Goal: Task Accomplishment & Management: Manage account settings

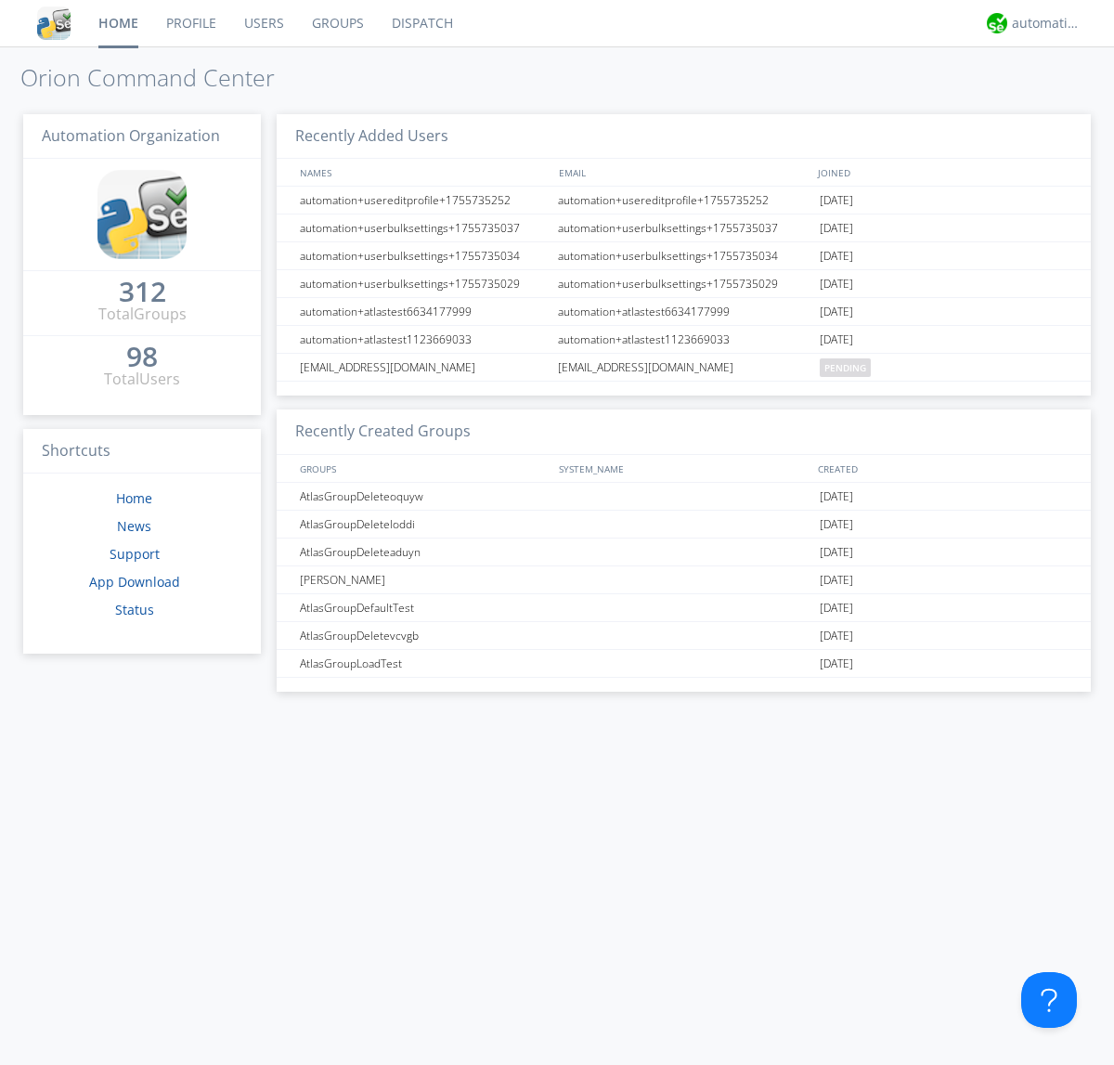
click at [263, 23] on link "Users" at bounding box center [264, 23] width 68 height 46
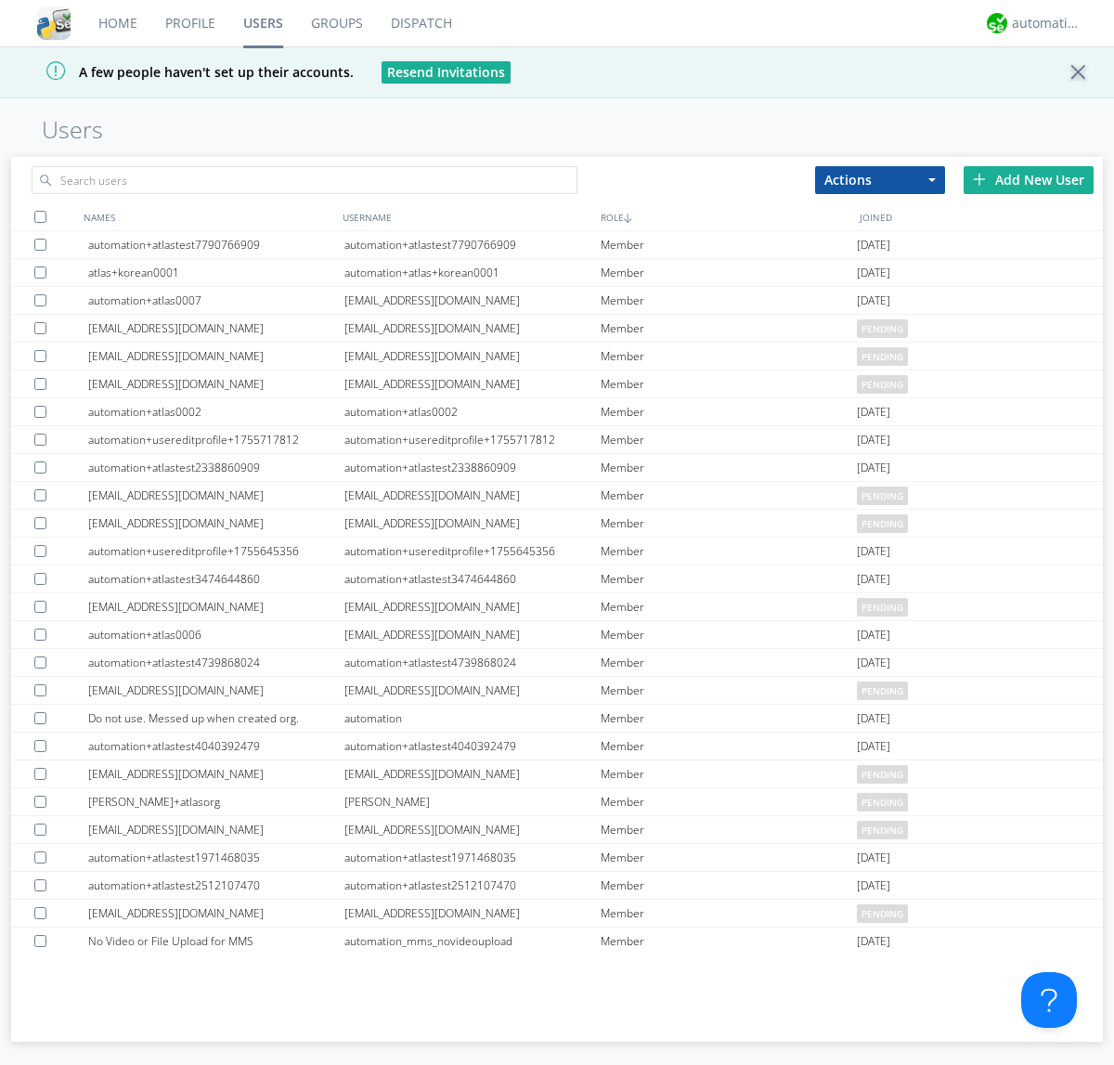
click at [1028, 179] on div "Add New User" at bounding box center [1028, 180] width 130 height 28
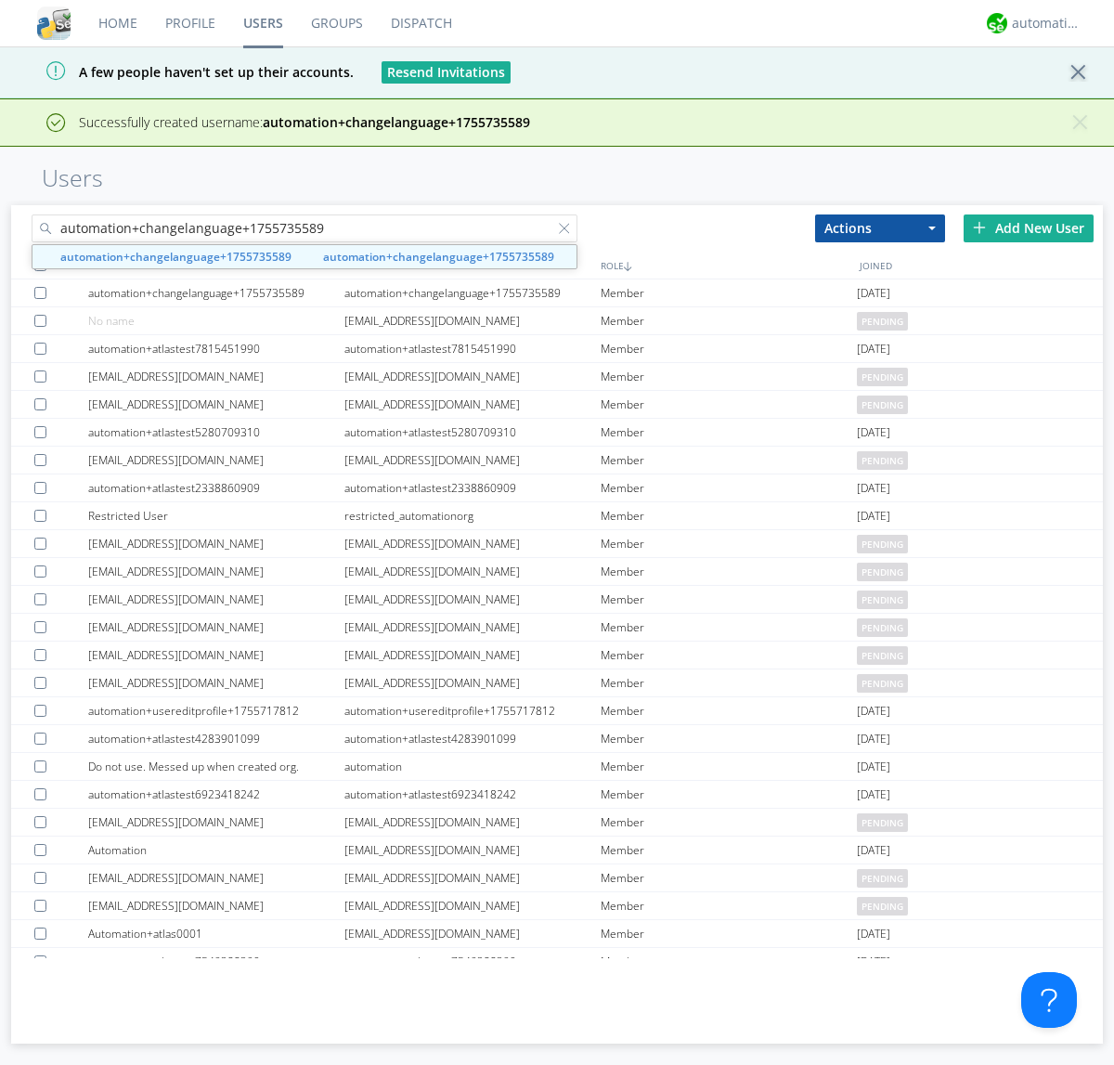
type input "automation+changelanguage+1755735589"
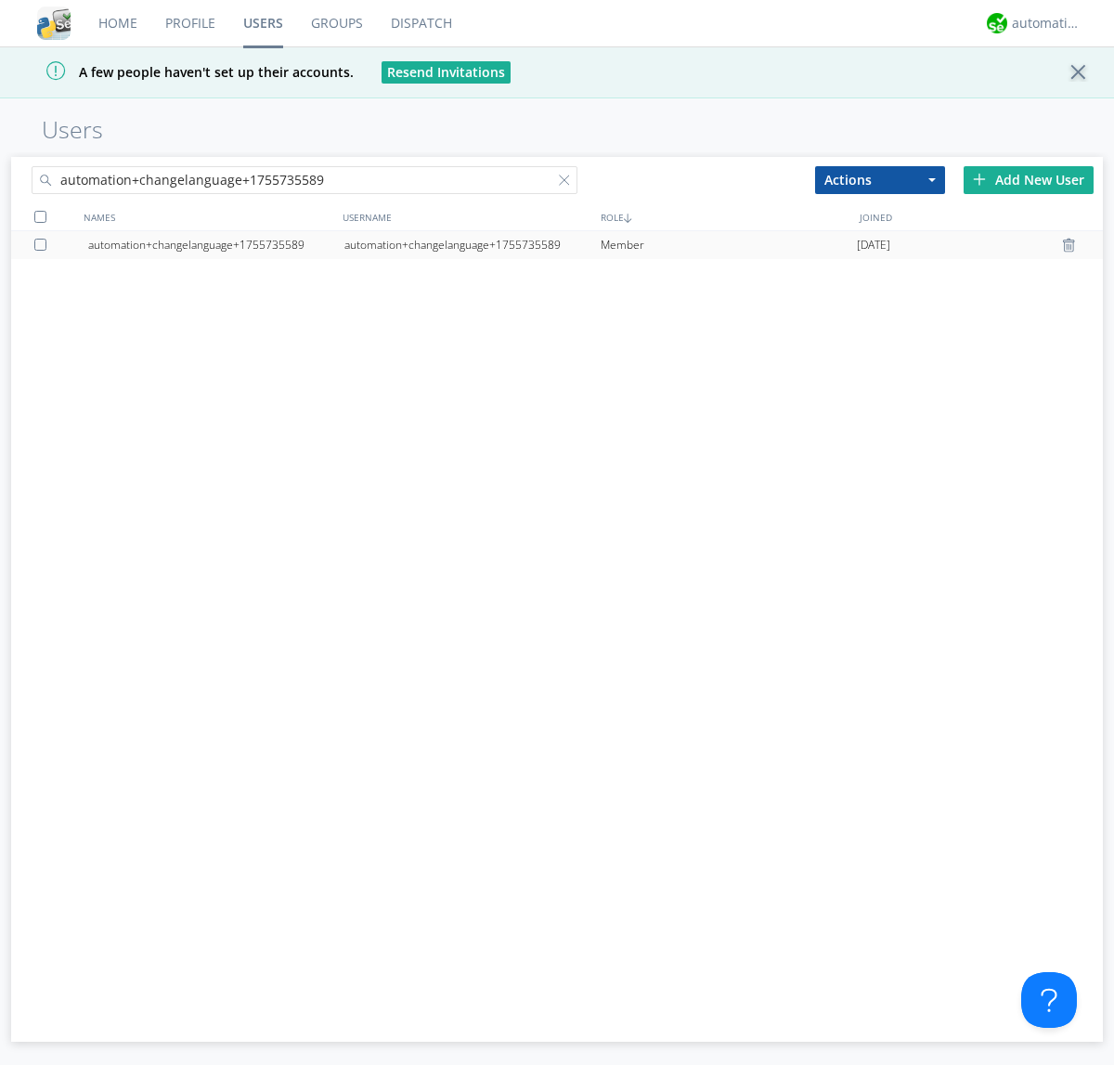
click at [471, 244] on div "automation+changelanguage+1755735589" at bounding box center [472, 245] width 256 height 28
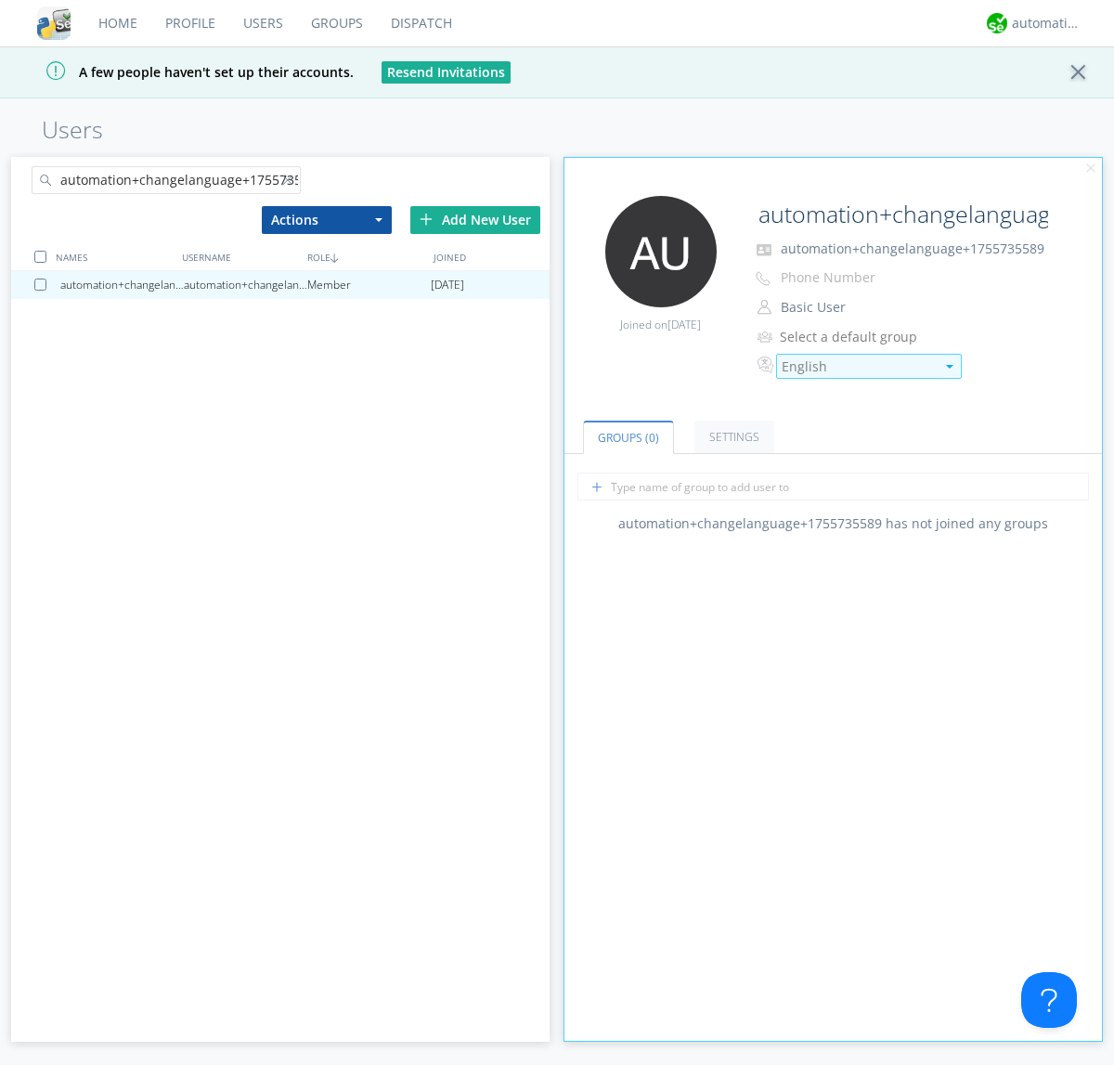
click at [858, 366] on div "English" at bounding box center [857, 366] width 153 height 19
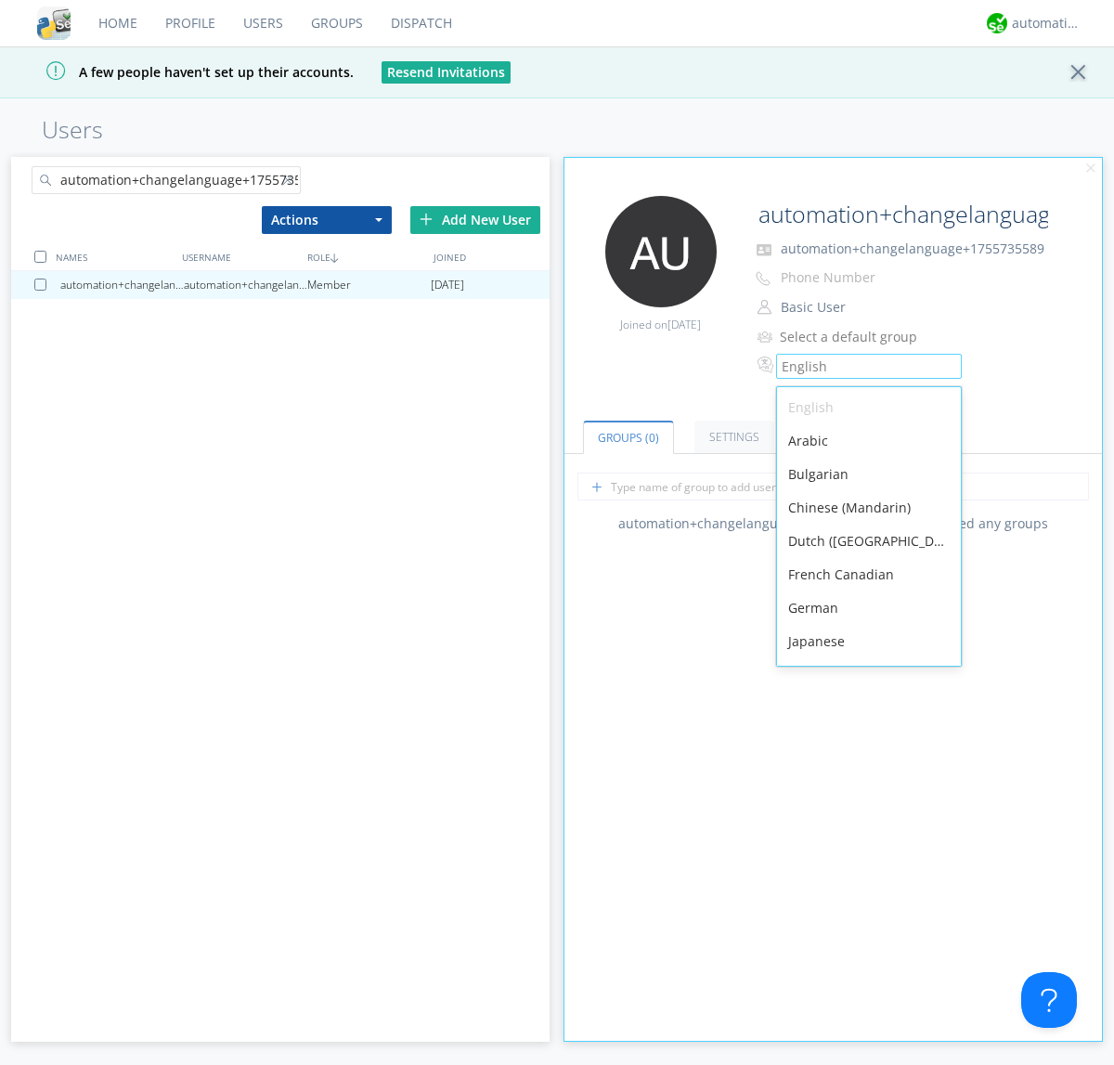
click at [864, 858] on div "Spanish" at bounding box center [869, 874] width 184 height 33
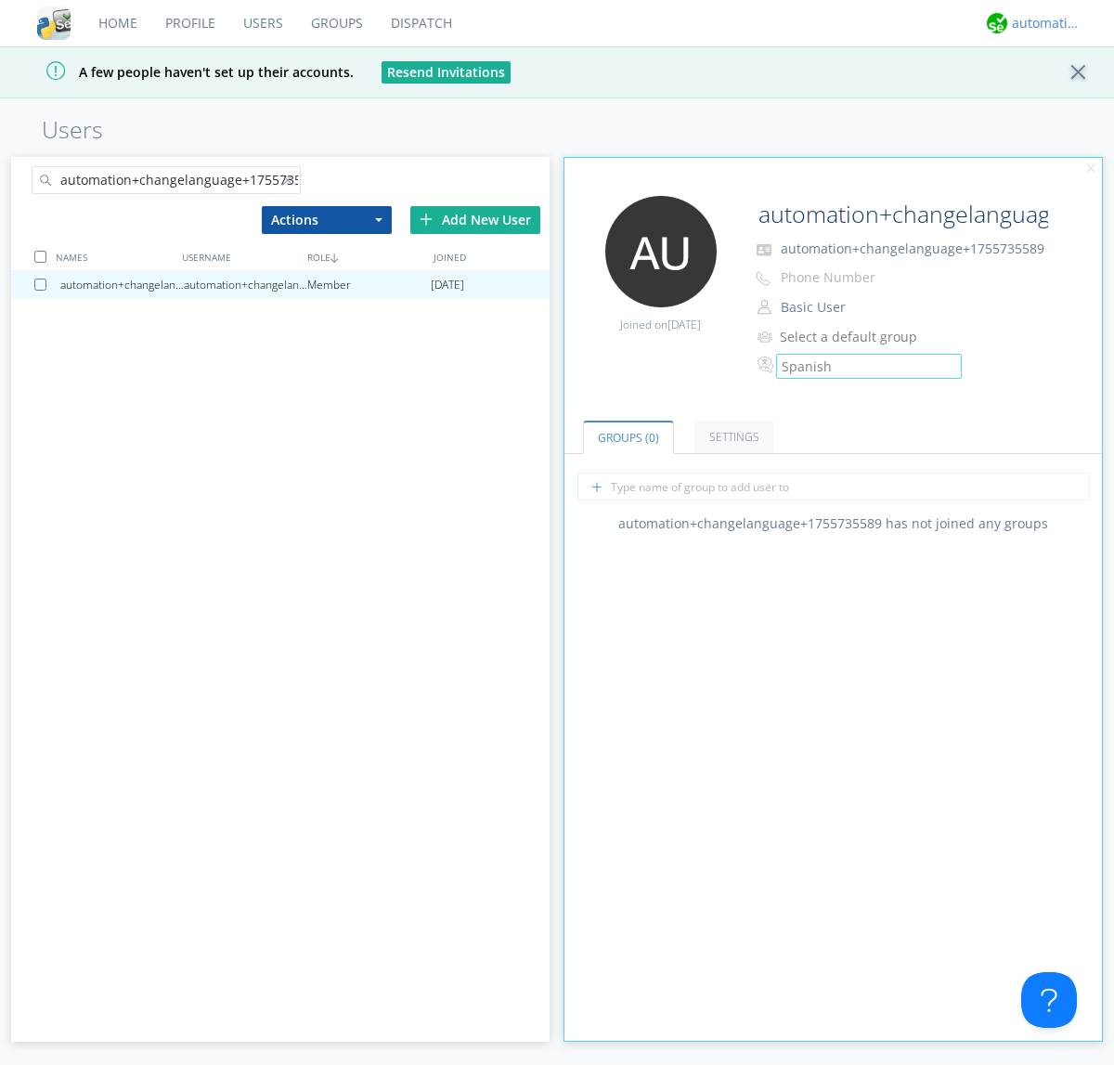
click at [1041, 23] on div "automation+atlas" at bounding box center [1047, 23] width 70 height 19
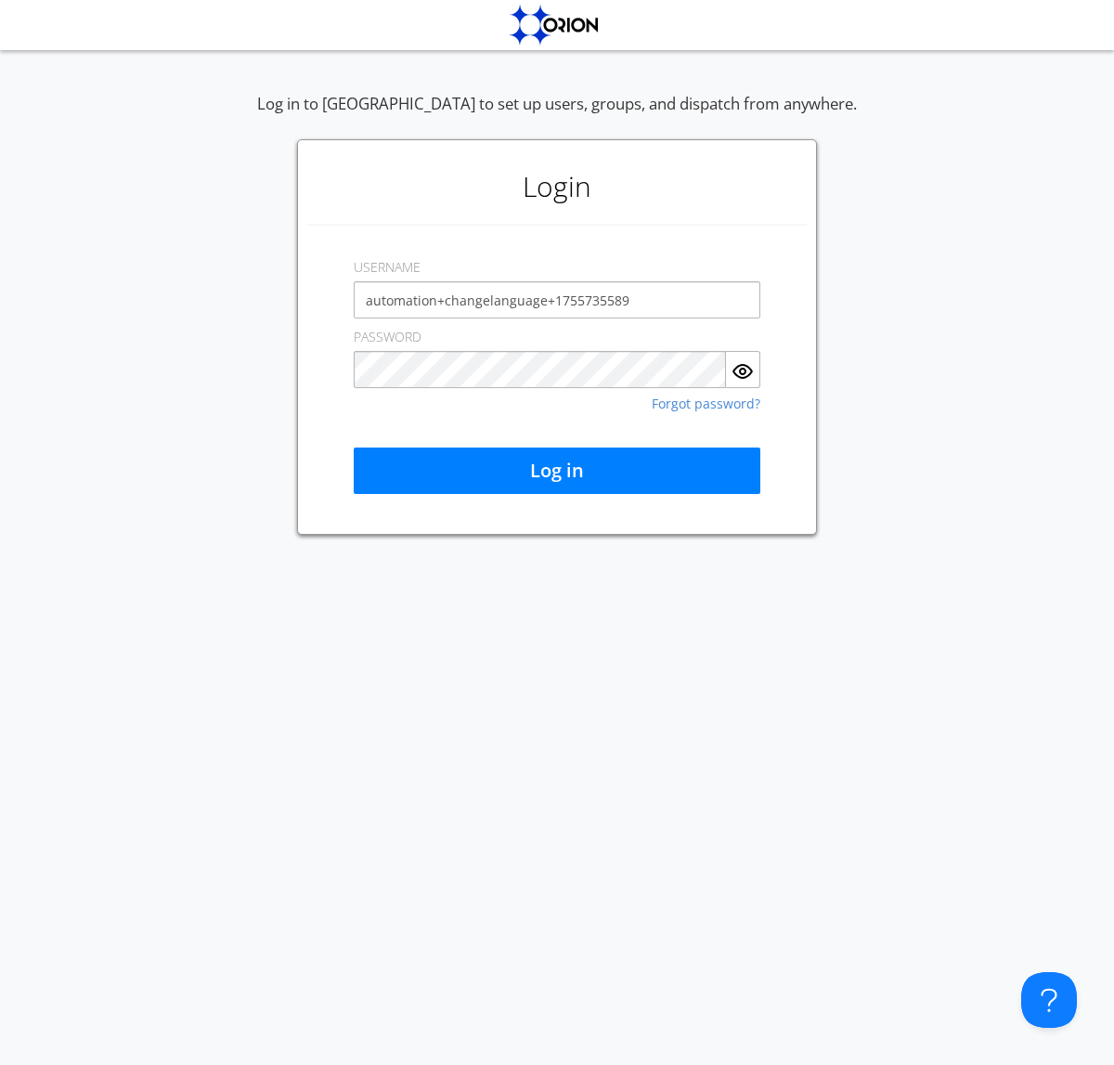
type input "automation+changelanguage+1755735589"
click at [557, 471] on button "Log in" at bounding box center [557, 470] width 407 height 46
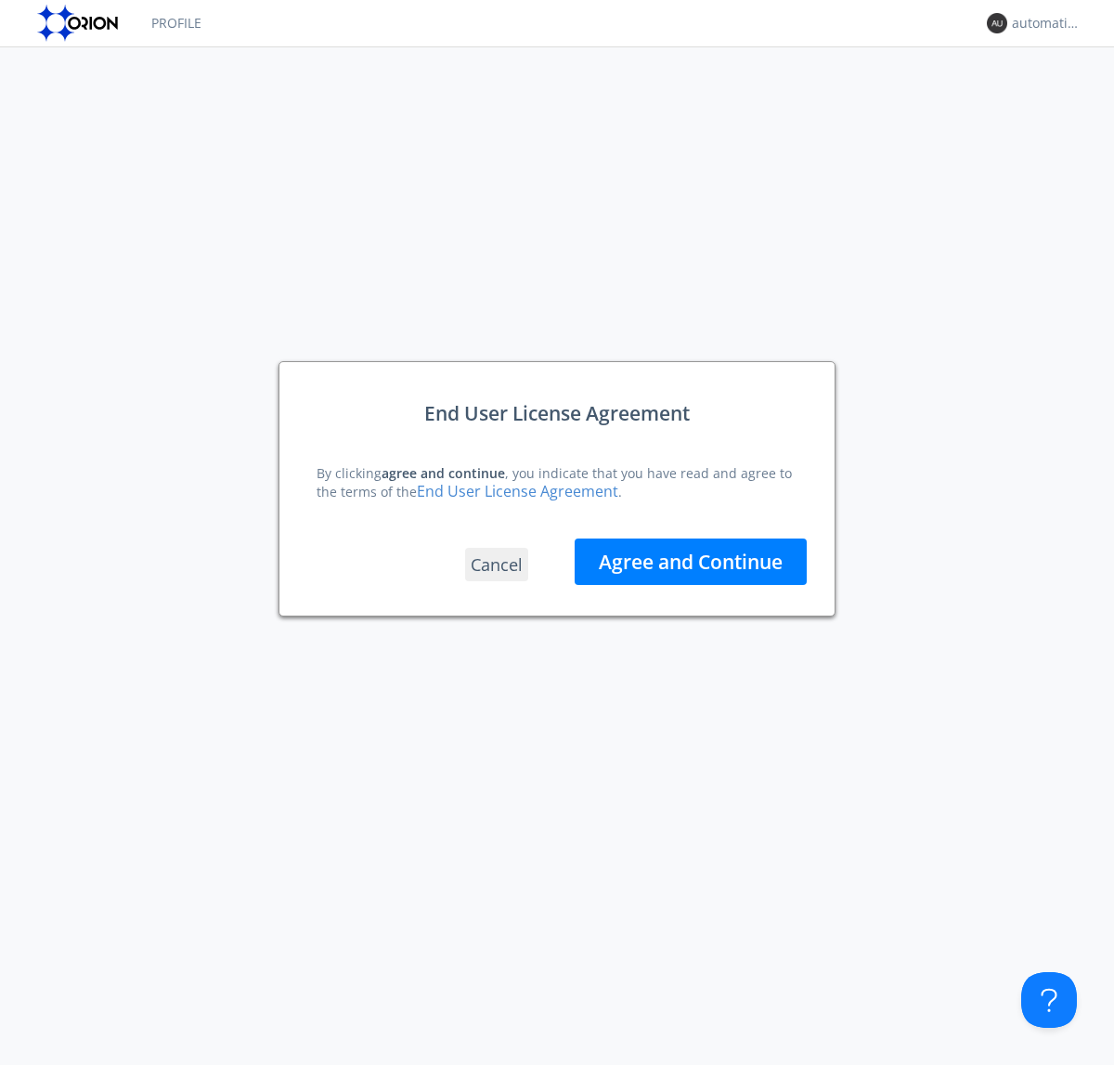
click at [690, 561] on button "Agree and Continue" at bounding box center [690, 561] width 232 height 46
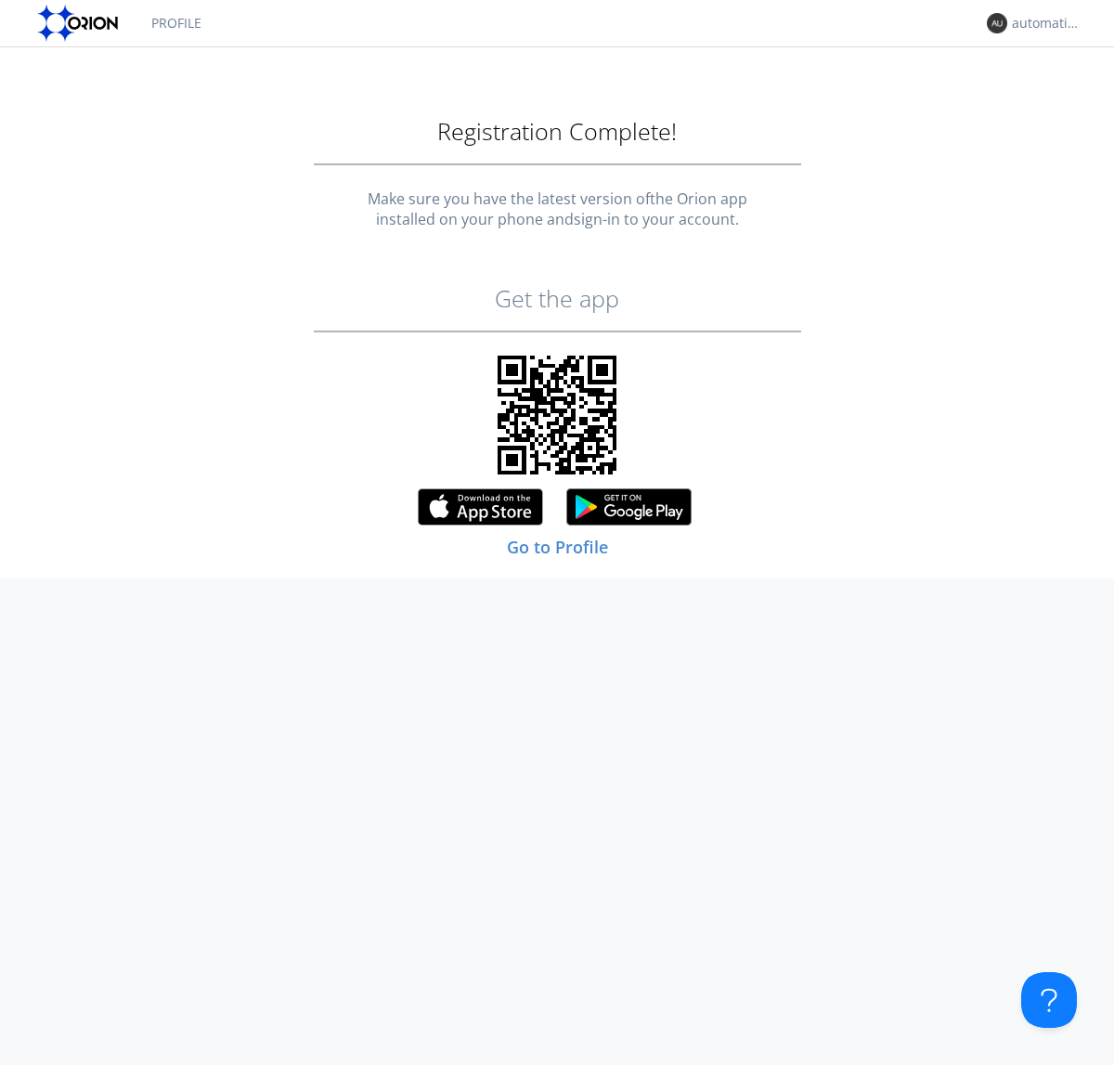
click at [175, 23] on link "Profile" at bounding box center [176, 23] width 78 height 46
click at [1041, 23] on div "automation+changelanguage+1755735589" at bounding box center [1047, 23] width 70 height 19
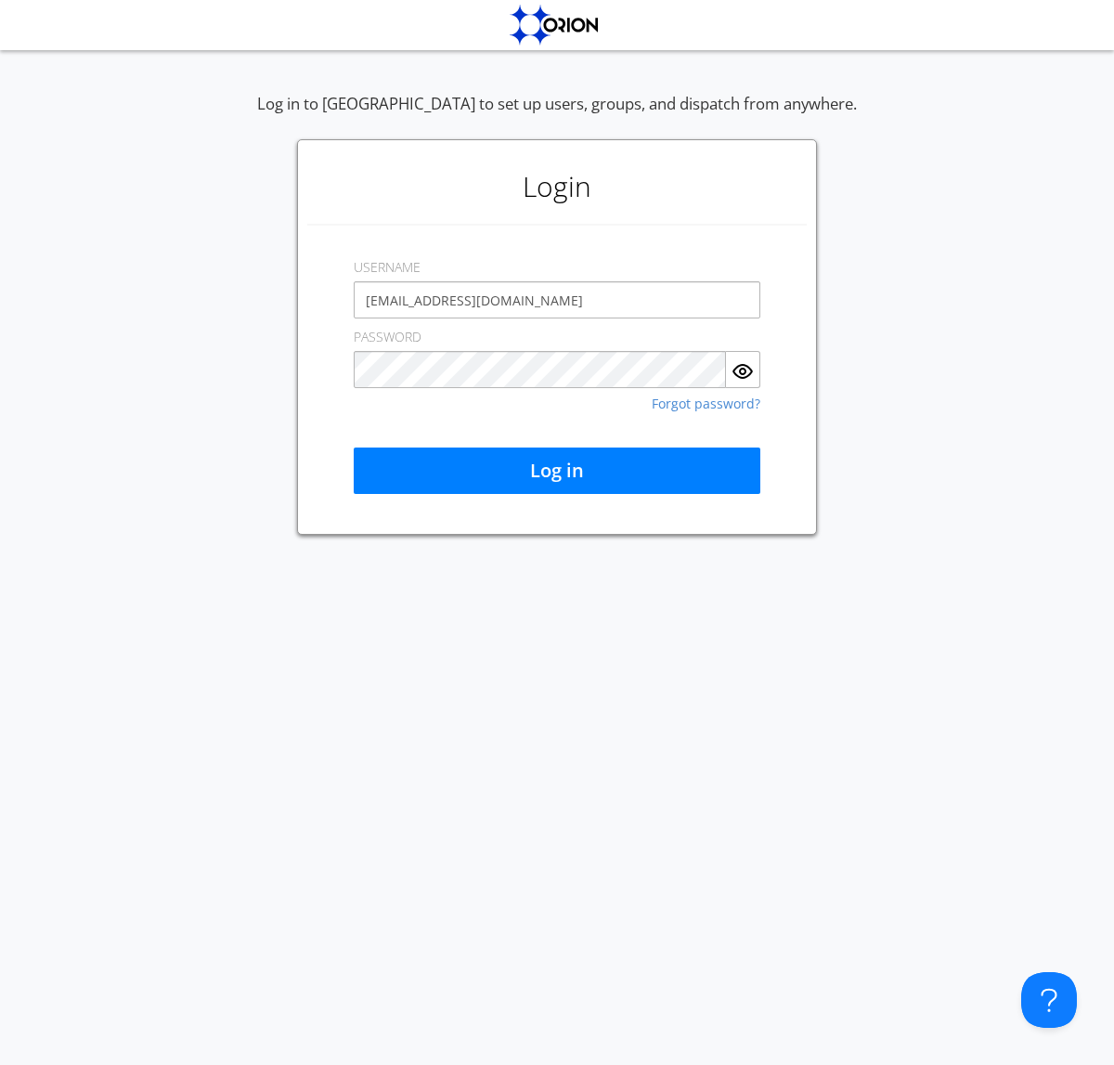
type input "[EMAIL_ADDRESS][DOMAIN_NAME]"
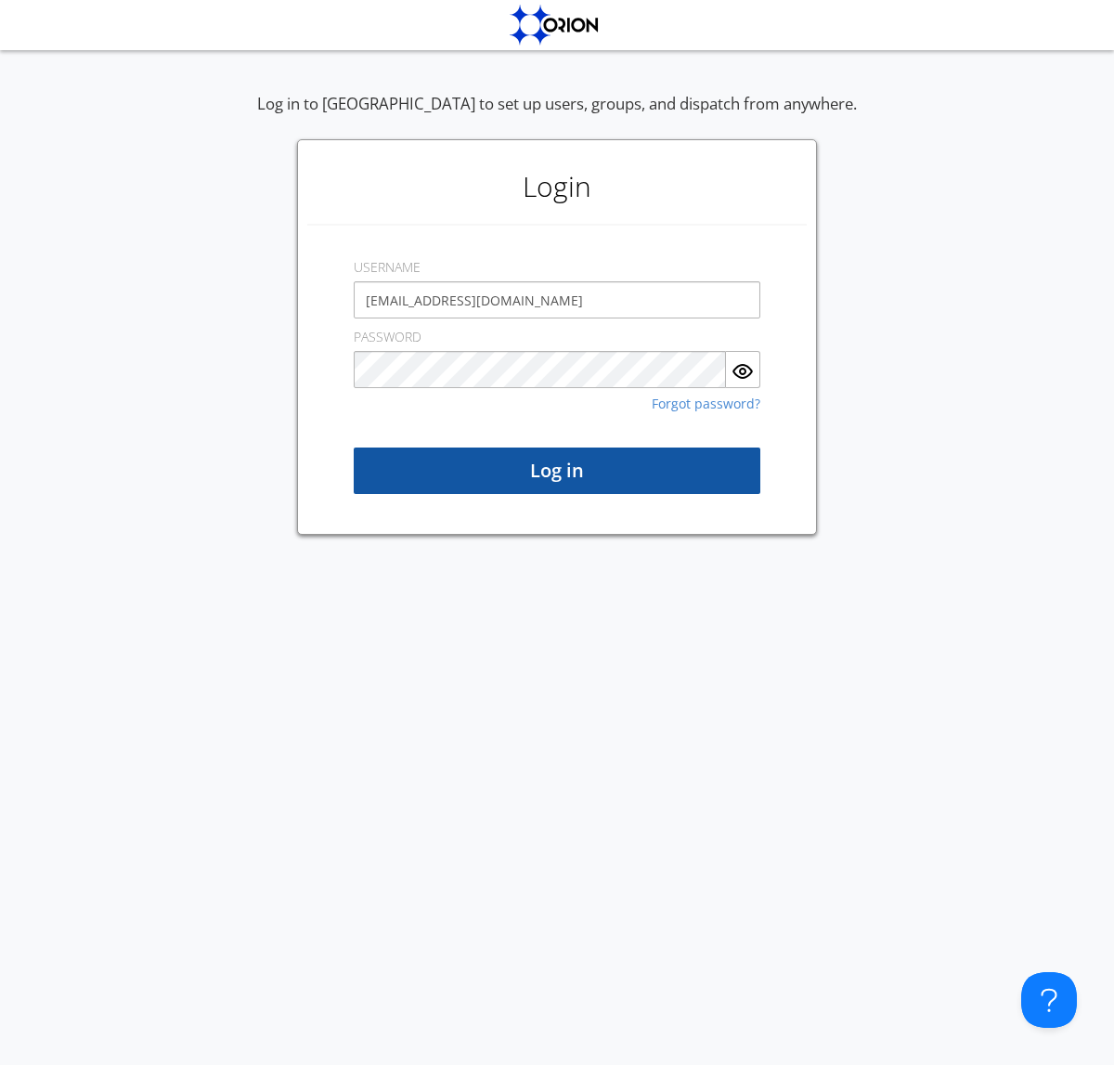
click at [557, 471] on button "Log in" at bounding box center [557, 470] width 407 height 46
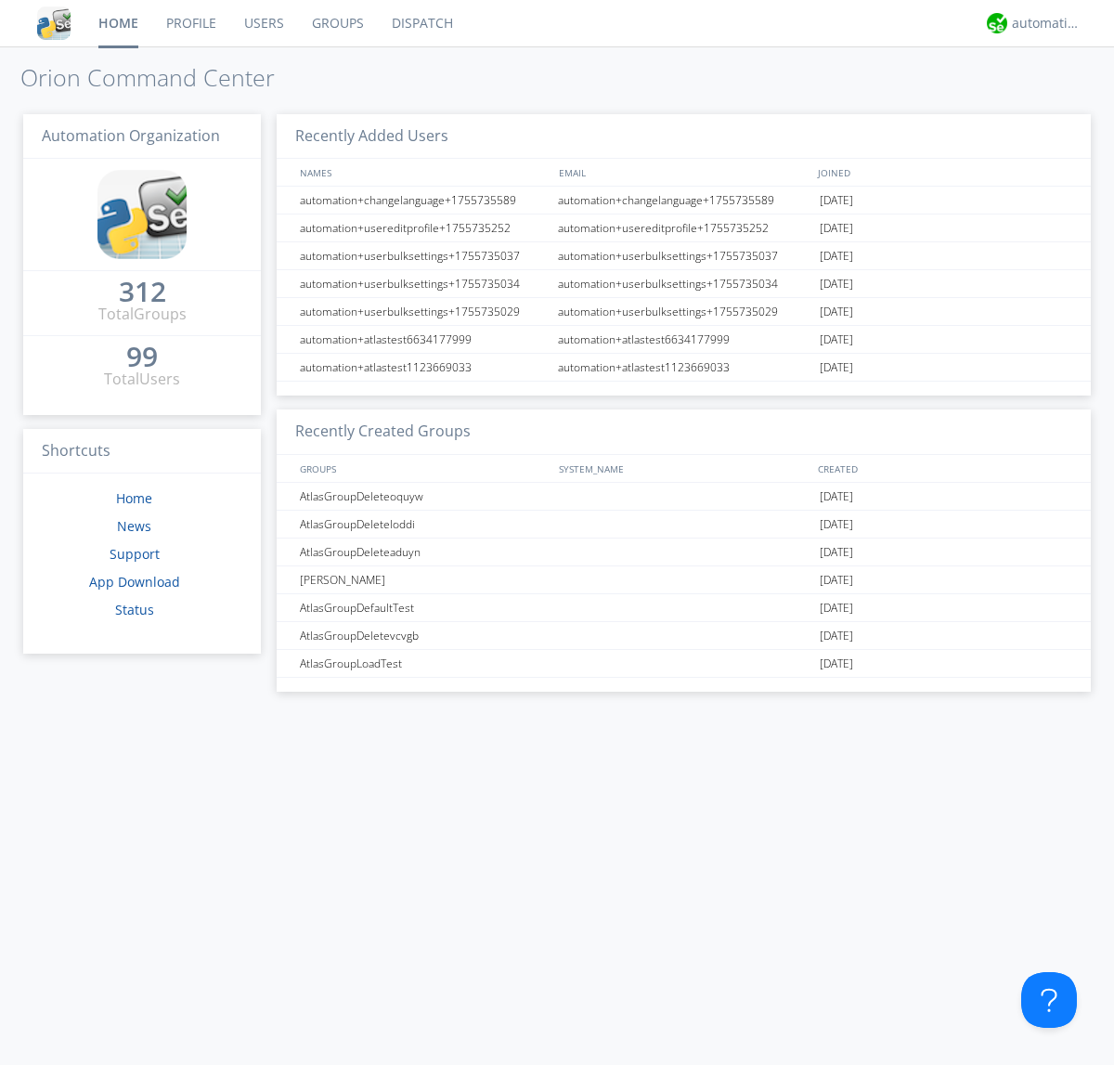
click at [263, 23] on link "Users" at bounding box center [264, 23] width 68 height 46
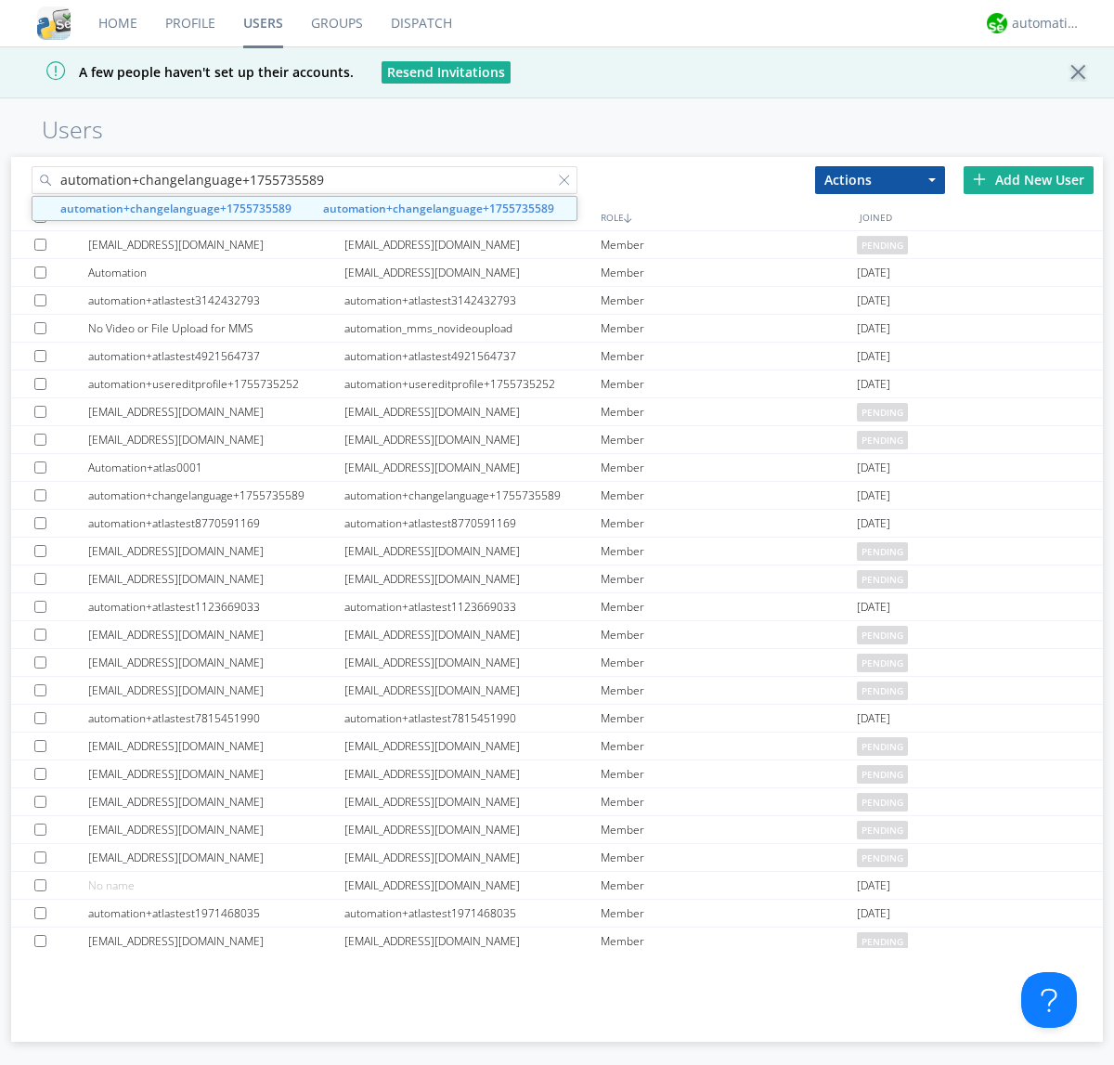
type input "automation+changelanguage+1755735589"
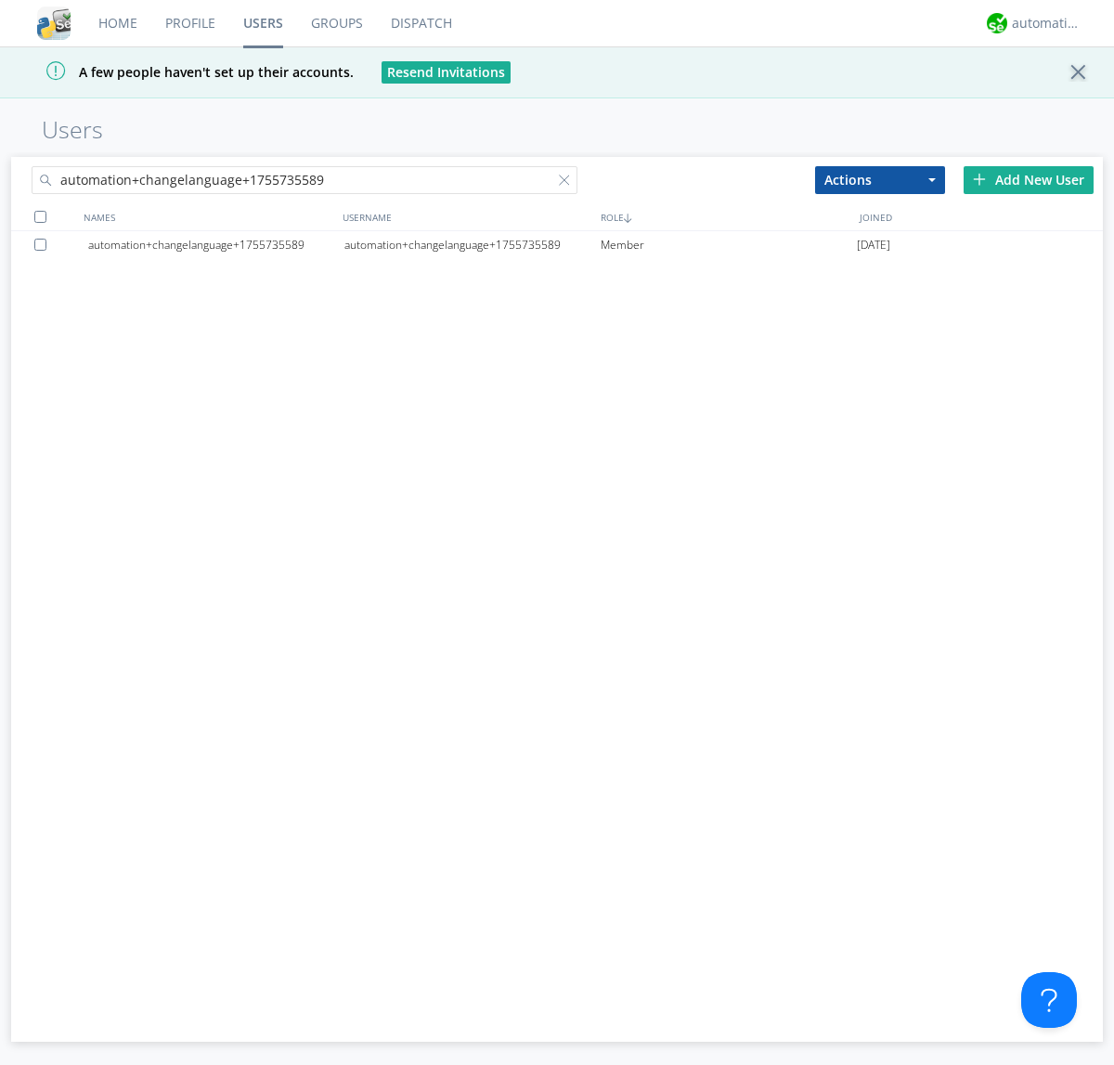
click at [44, 244] on div at bounding box center [43, 245] width 19 height 12
click at [880, 179] on button "Actions" at bounding box center [880, 180] width 130 height 28
click at [0, 0] on link "Delete User" at bounding box center [0, 0] width 0 height 0
